Goal: Transaction & Acquisition: Purchase product/service

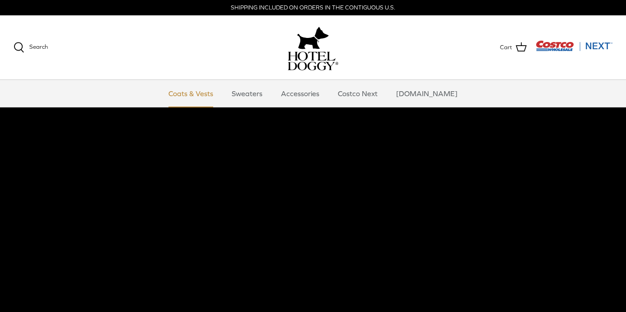
click at [198, 97] on link "Coats & Vests" at bounding box center [190, 93] width 61 height 27
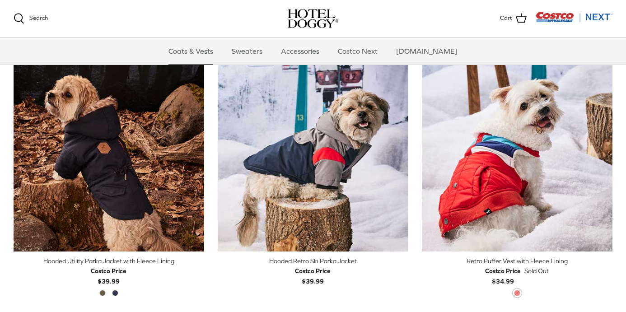
scroll to position [475, 0]
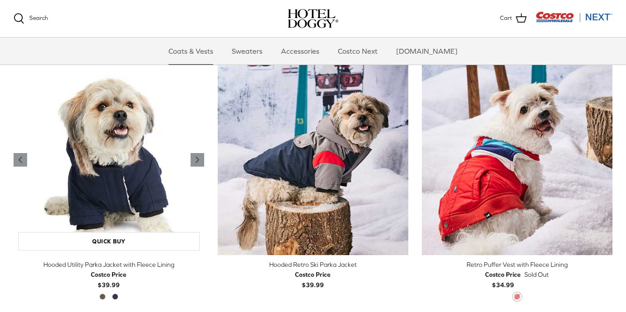
click at [148, 194] on img "Hooded Utility Parka Jacket with Fleece Lining" at bounding box center [109, 160] width 191 height 191
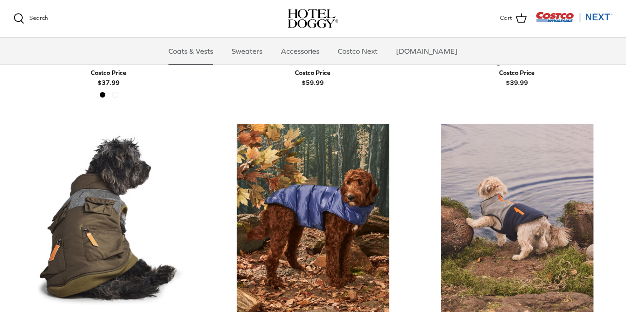
scroll to position [1709, 0]
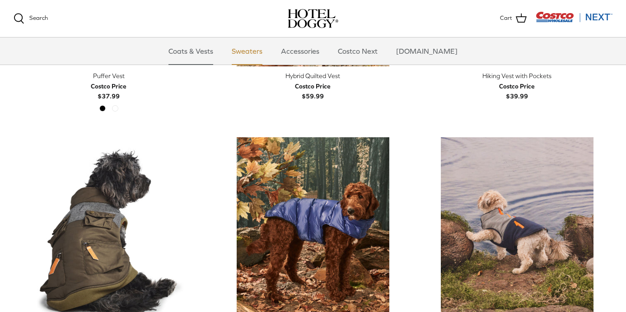
click at [266, 52] on link "Sweaters" at bounding box center [247, 51] width 47 height 27
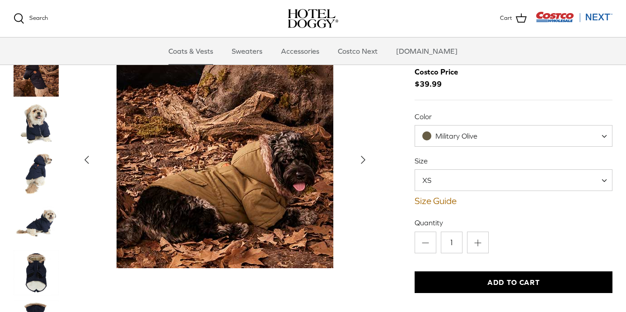
scroll to position [42, 0]
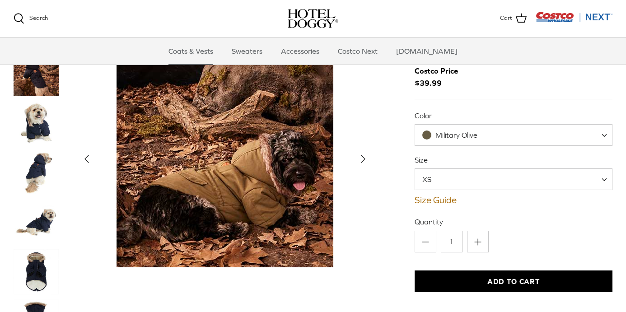
click at [449, 205] on div "Hooded Utility Parka Jacket with Fleece Lining Costco Price $39.99 Color Milita…" at bounding box center [514, 314] width 198 height 621
click at [442, 202] on link "Size Guide" at bounding box center [514, 200] width 198 height 11
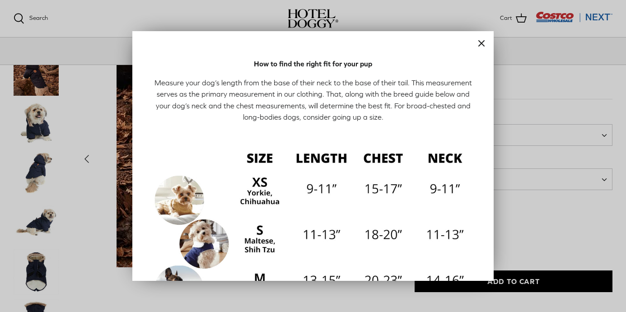
click at [480, 44] on icon "Close" at bounding box center [481, 43] width 11 height 11
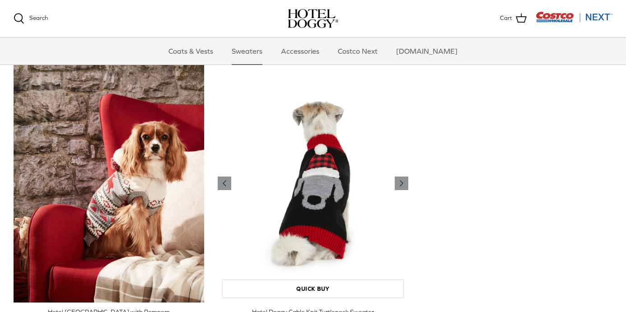
scroll to position [189, 0]
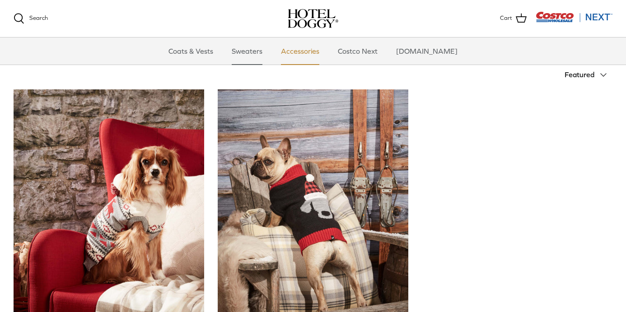
click at [305, 55] on link "Accessories" at bounding box center [300, 51] width 55 height 27
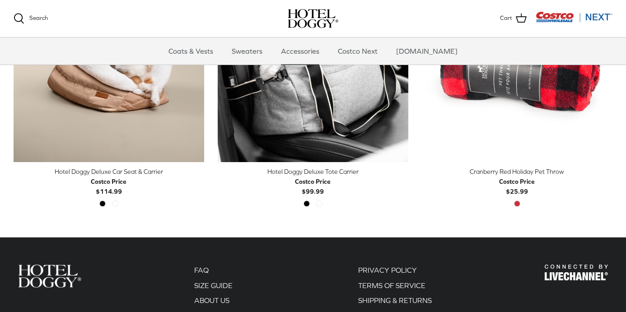
scroll to position [299, 0]
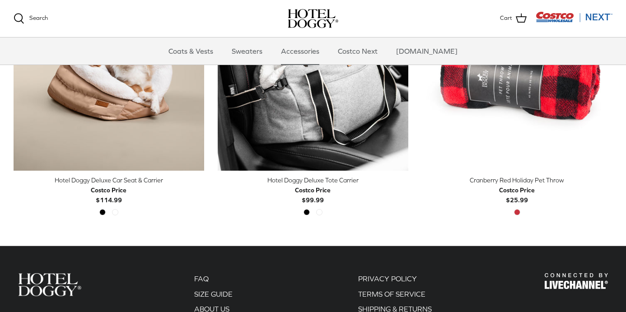
click at [555, 19] on img "Costco Next" at bounding box center [574, 16] width 77 height 11
